Goal: Task Accomplishment & Management: Manage account settings

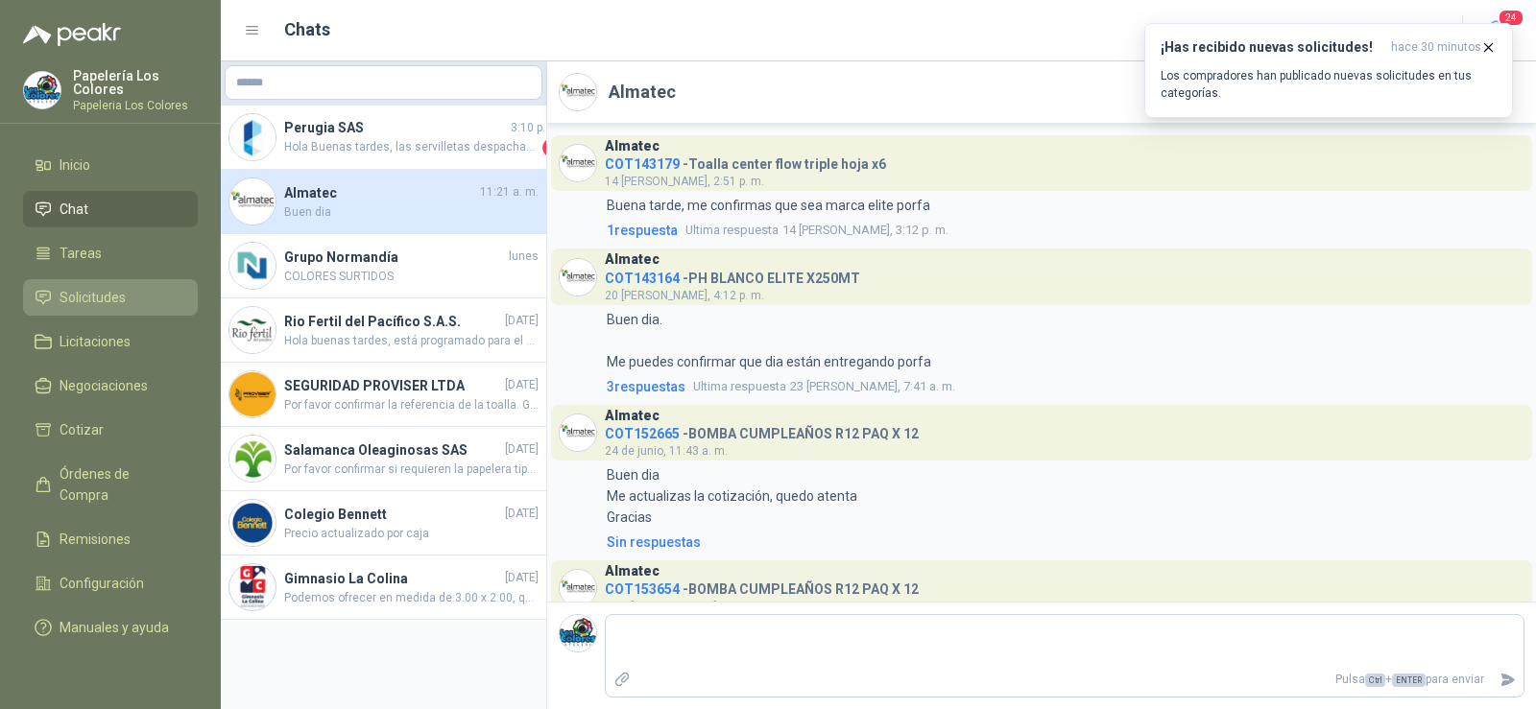
scroll to position [346, 0]
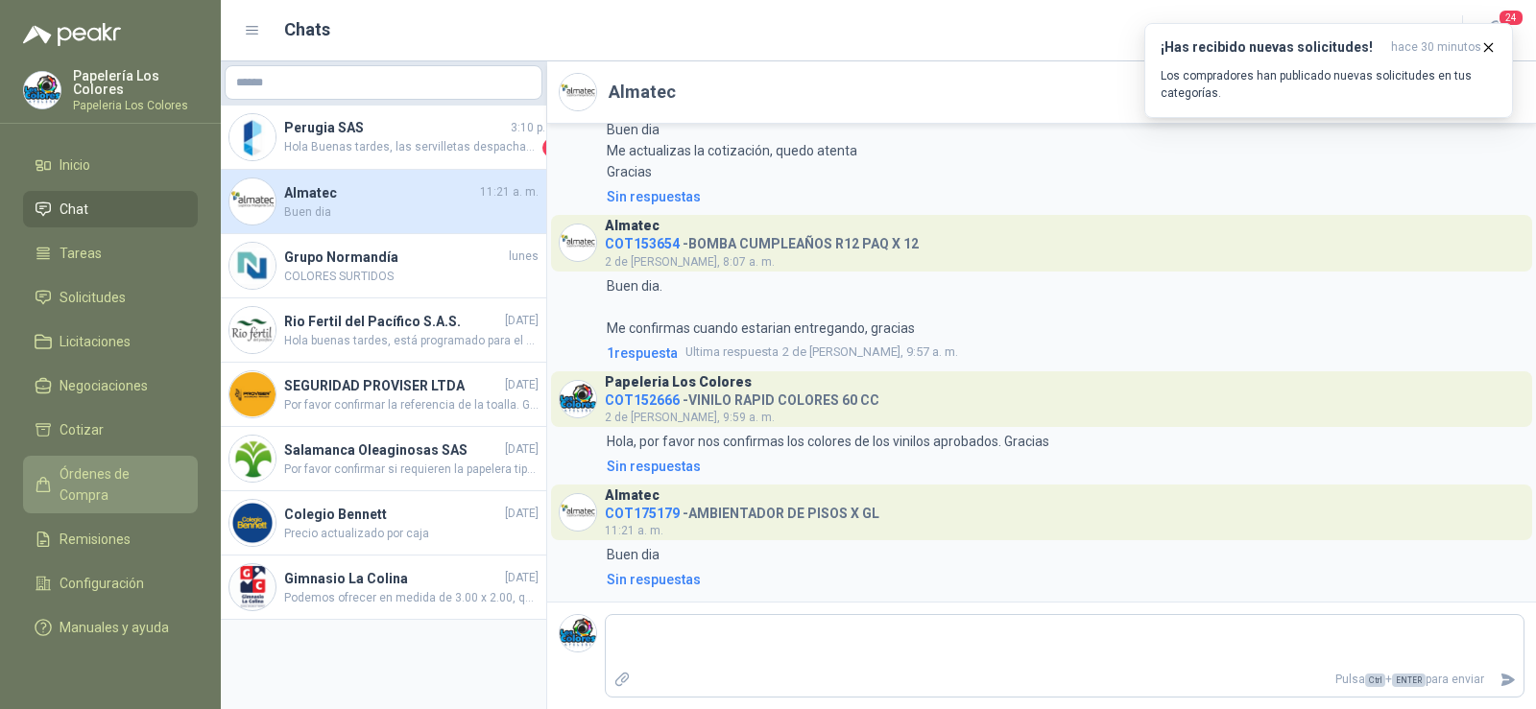
click at [85, 469] on span "Órdenes de Compra" at bounding box center [120, 485] width 120 height 42
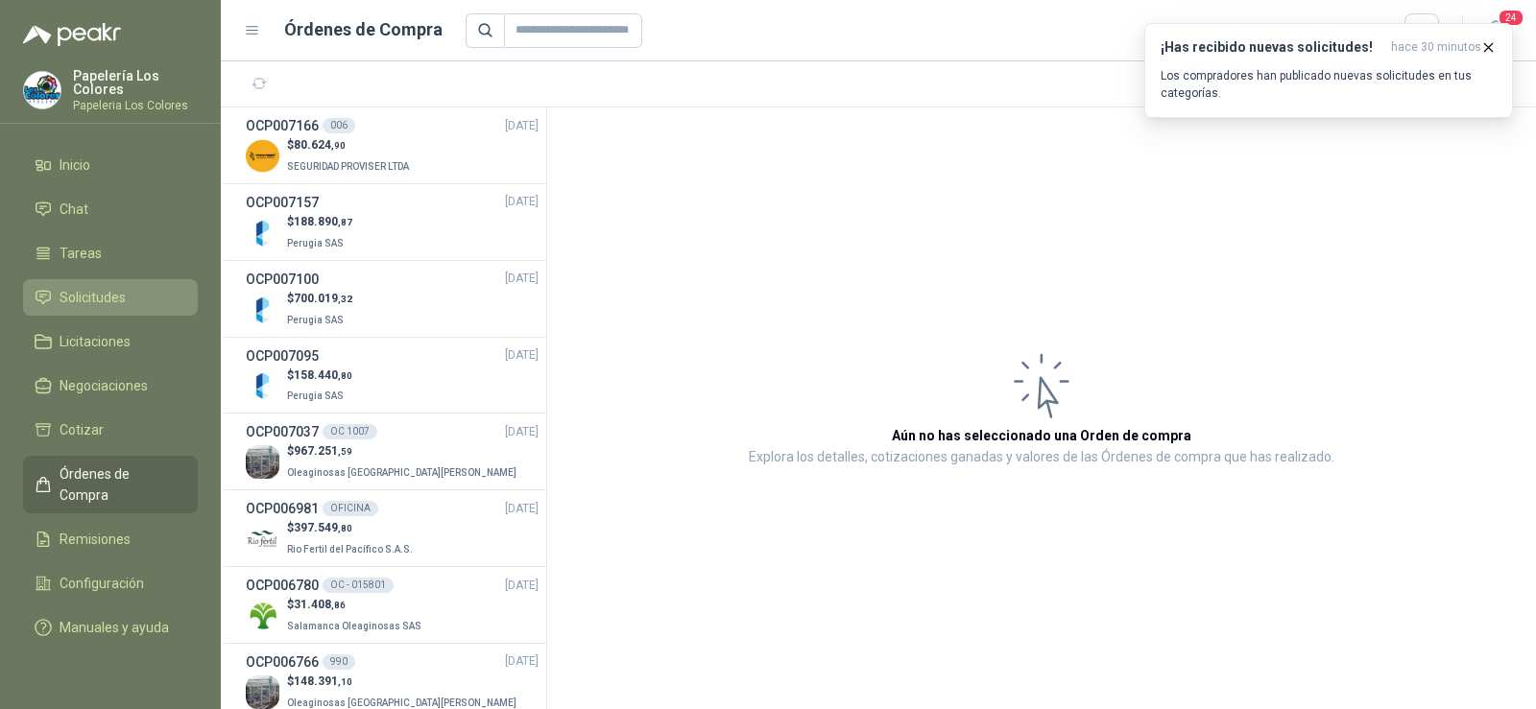
click at [77, 302] on span "Solicitudes" at bounding box center [93, 297] width 66 height 21
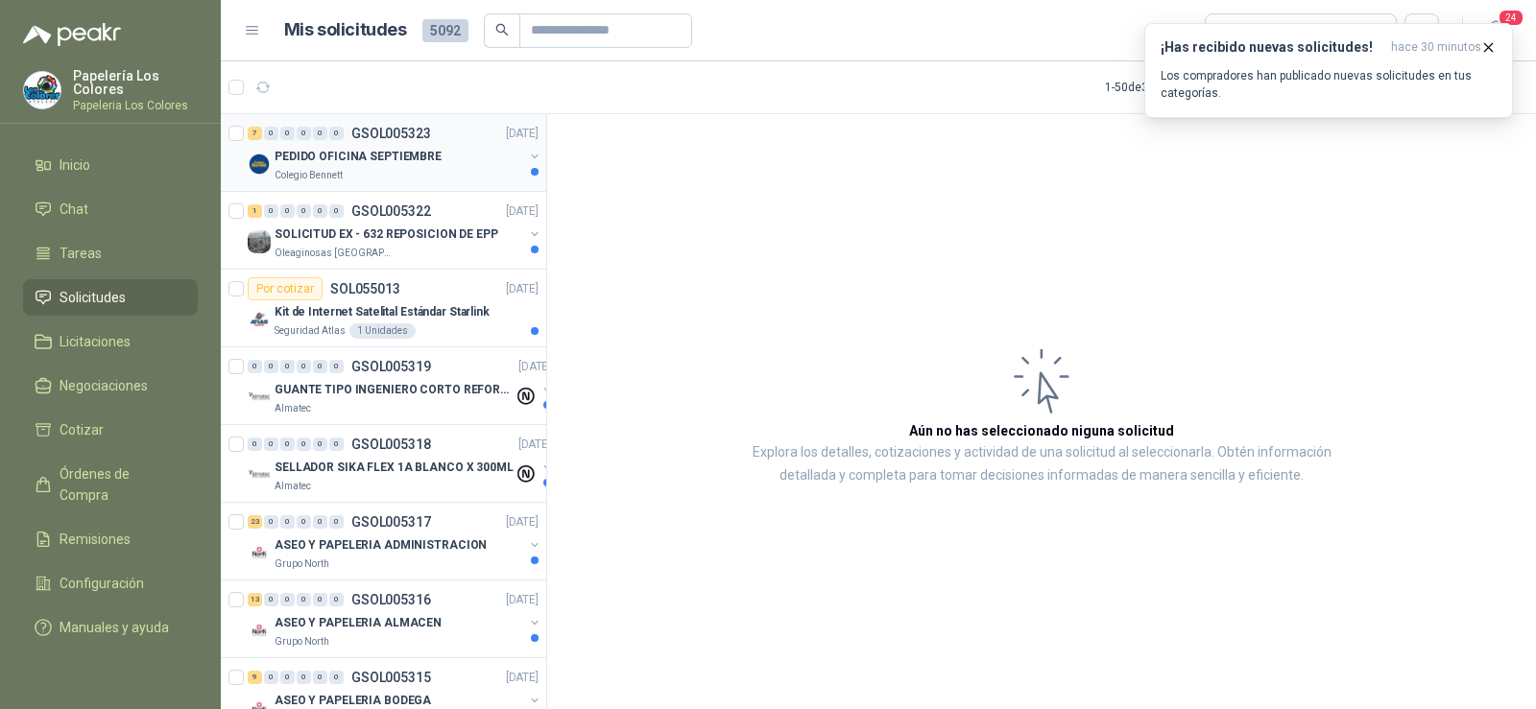
click at [351, 164] on p "PEDIDO OFICINA SEPTIEMBRE" at bounding box center [358, 157] width 167 height 18
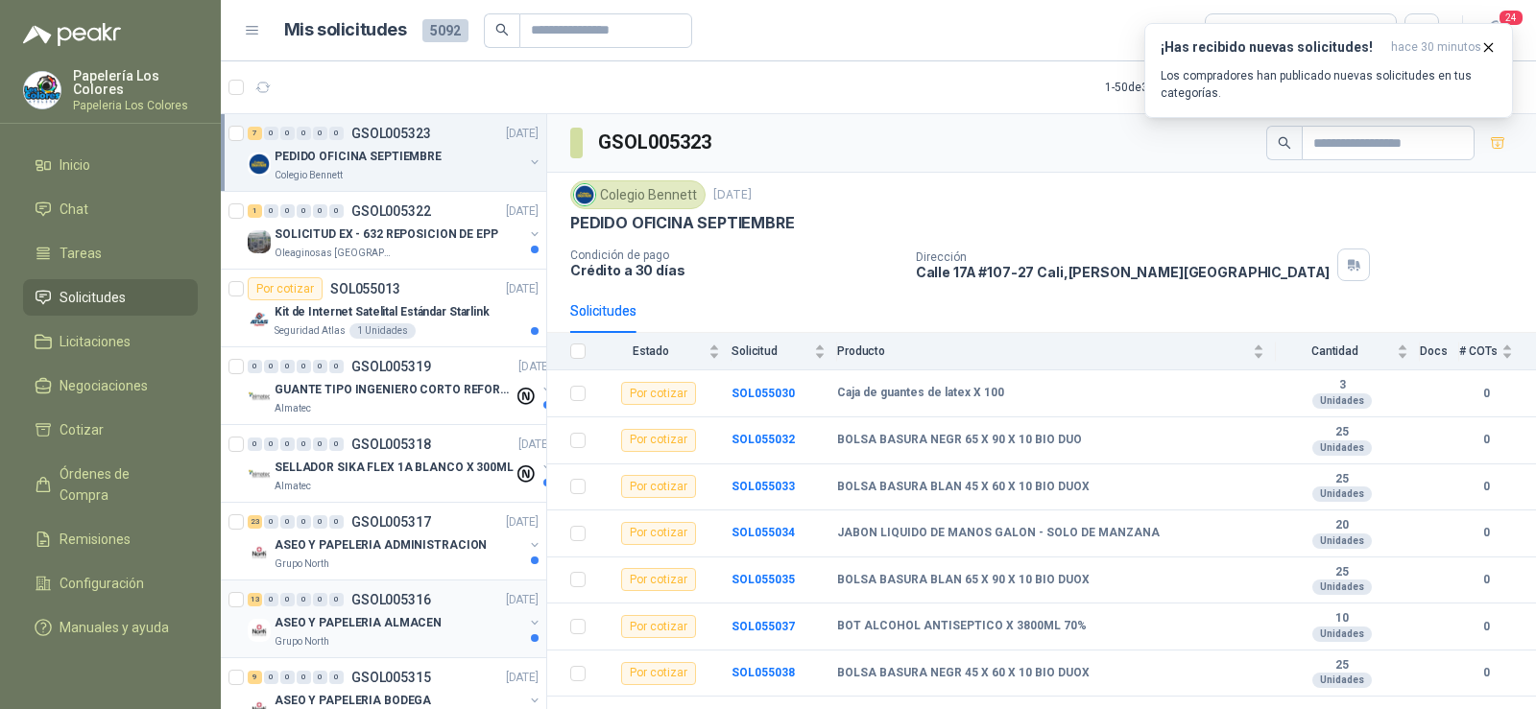
click at [339, 625] on p "ASEO Y PAPELERIA ALMACEN" at bounding box center [358, 623] width 167 height 18
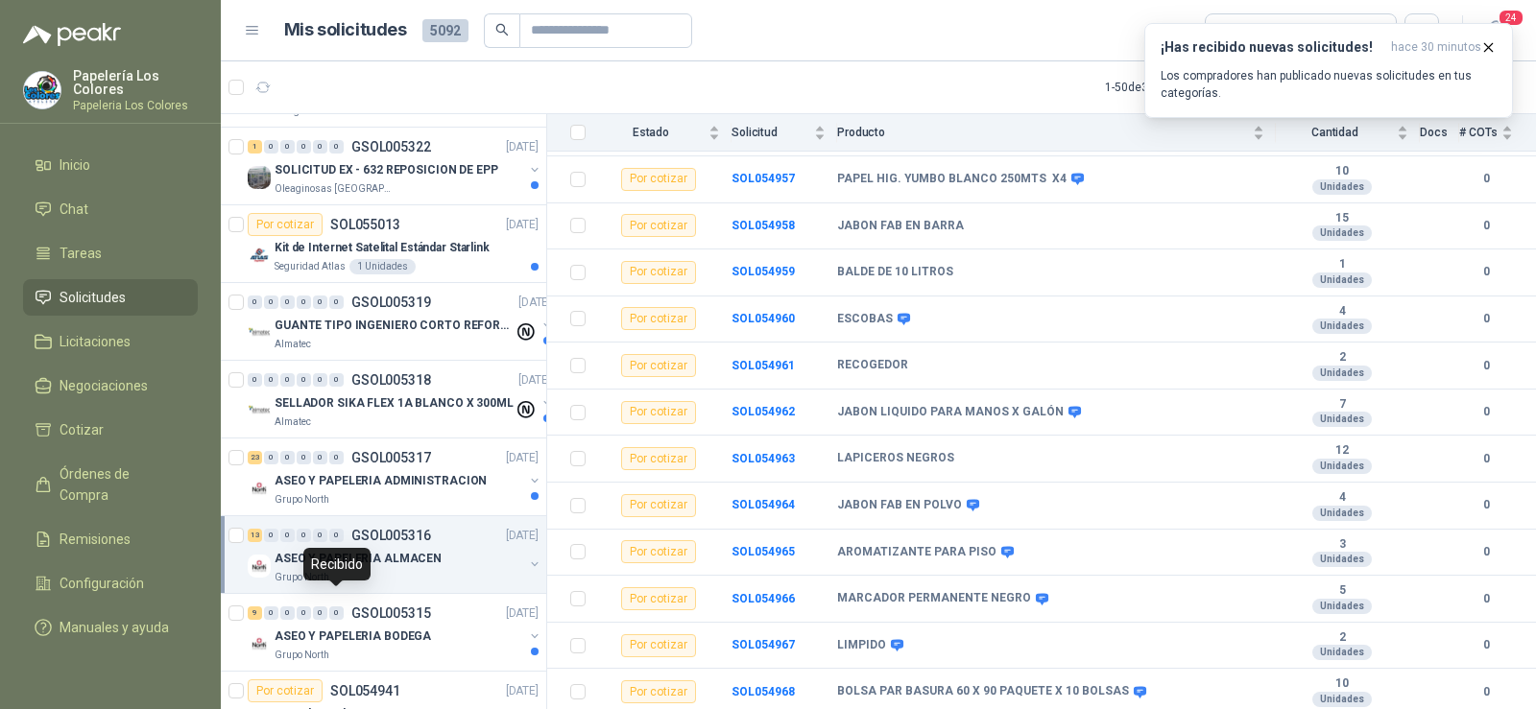
scroll to position [96, 0]
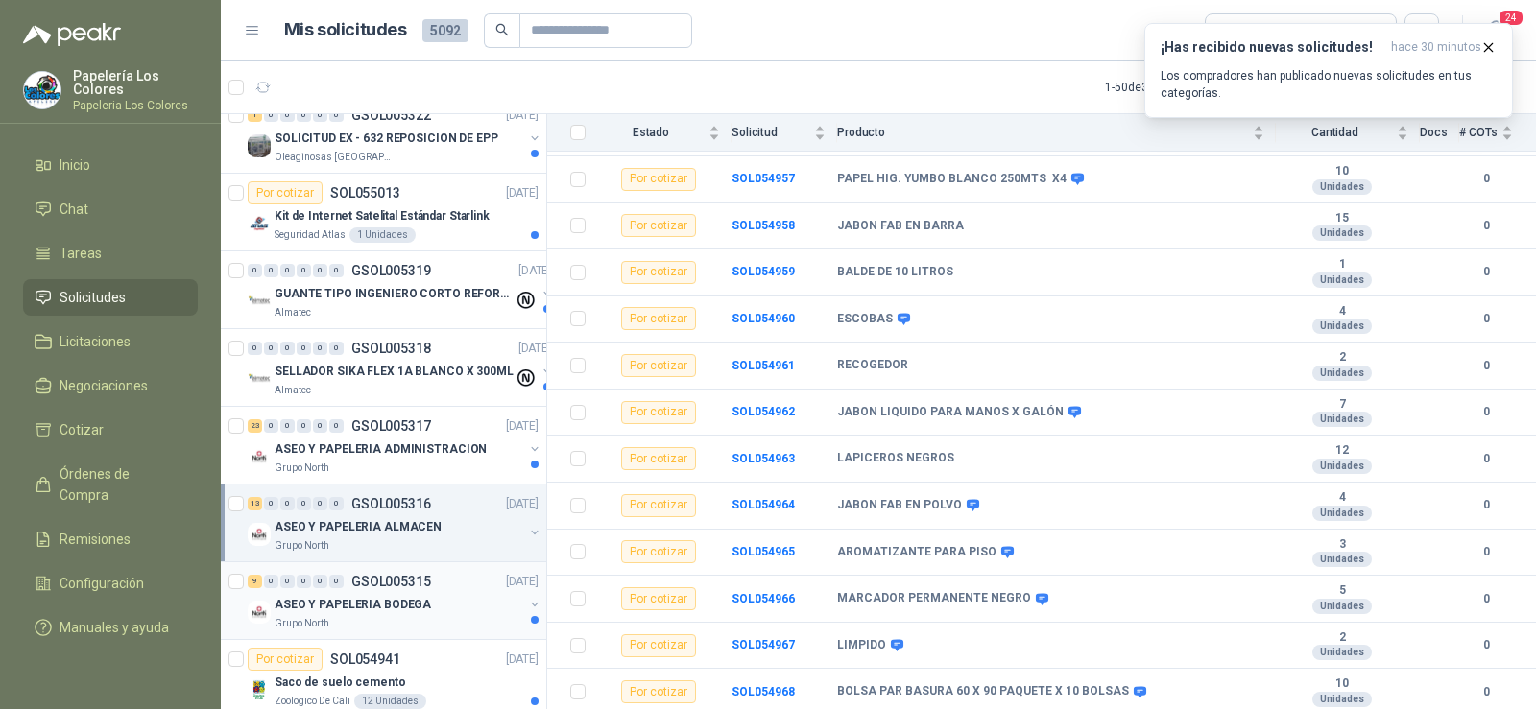
click at [320, 617] on p "Grupo North" at bounding box center [302, 623] width 55 height 15
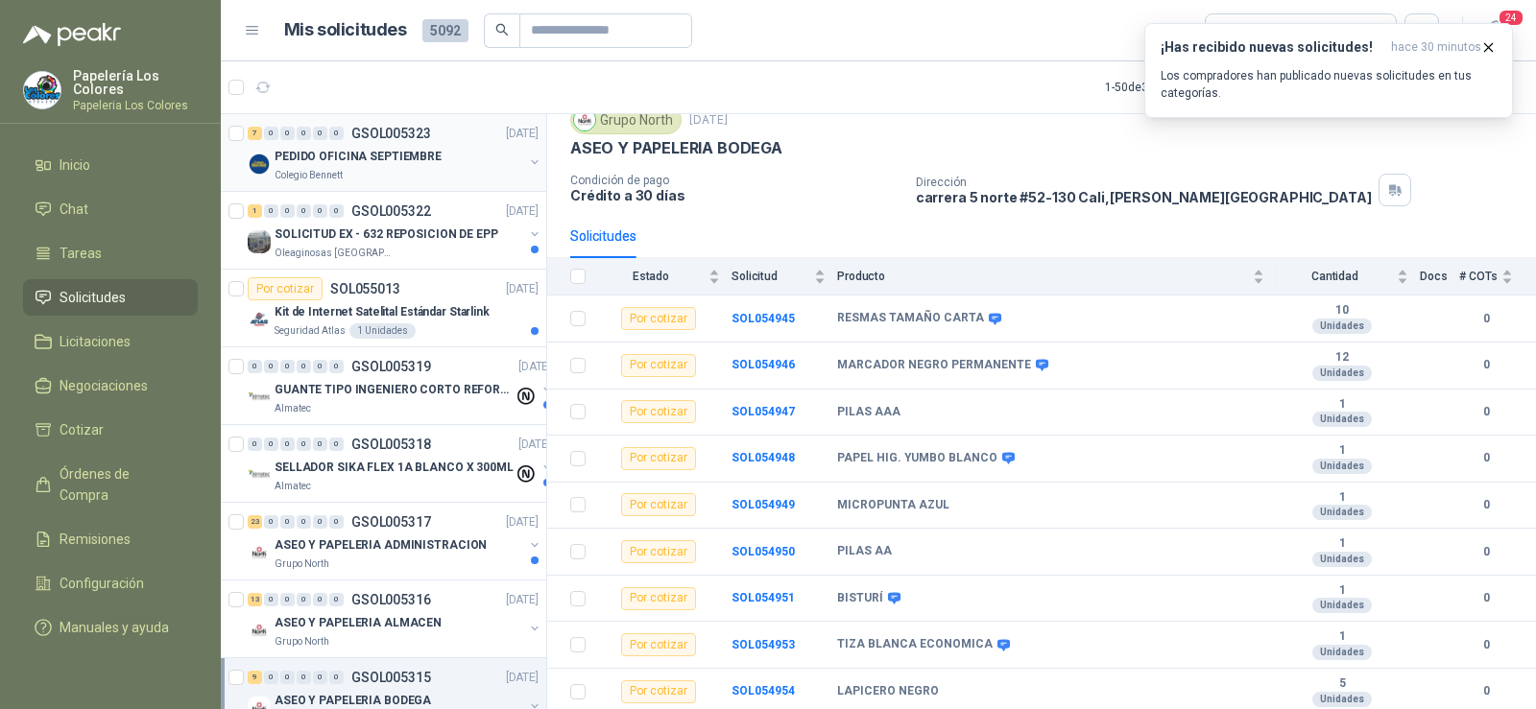
click at [334, 180] on p "Colegio Bennett" at bounding box center [309, 175] width 68 height 15
